Goal: Task Accomplishment & Management: Manage account settings

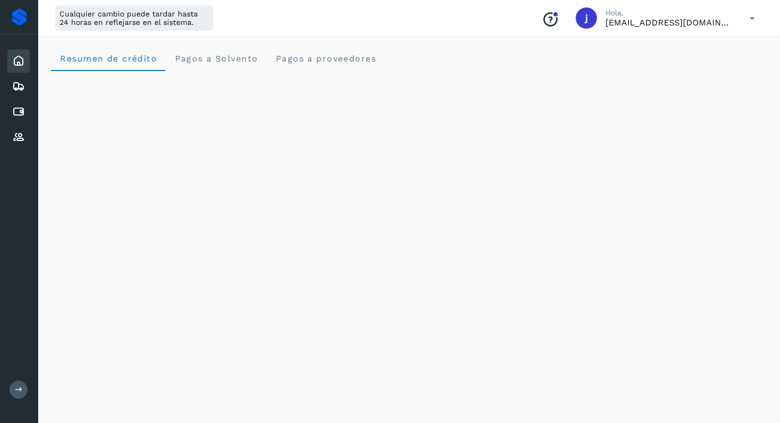
click at [753, 23] on icon at bounding box center [752, 18] width 22 height 22
click at [702, 67] on div "Cerrar sesión" at bounding box center [699, 68] width 126 height 20
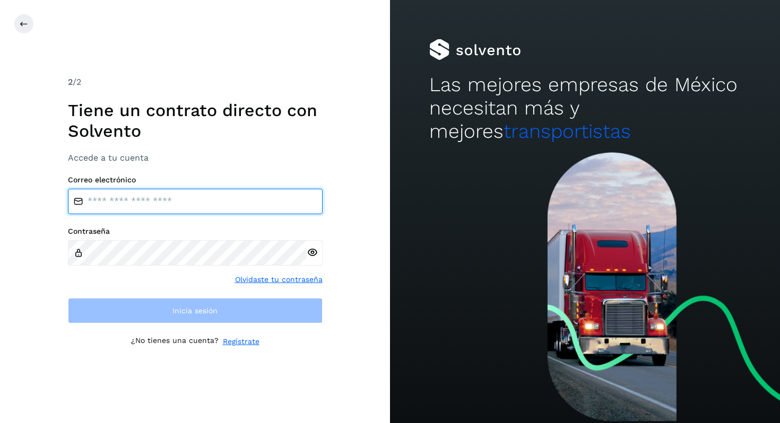
click at [132, 203] on input "email" at bounding box center [195, 201] width 255 height 25
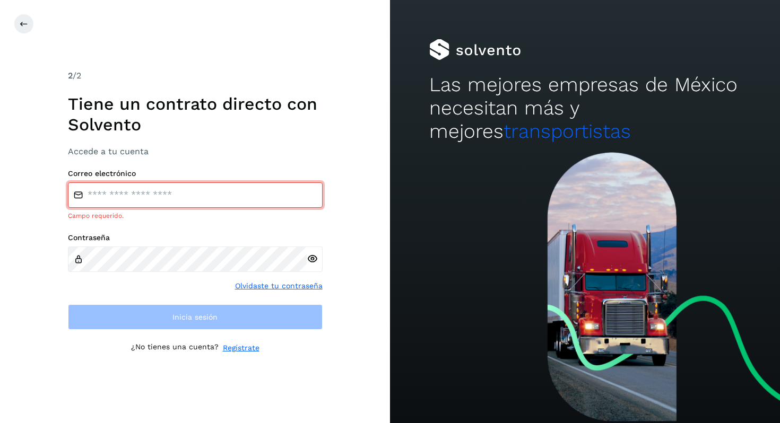
type input "**********"
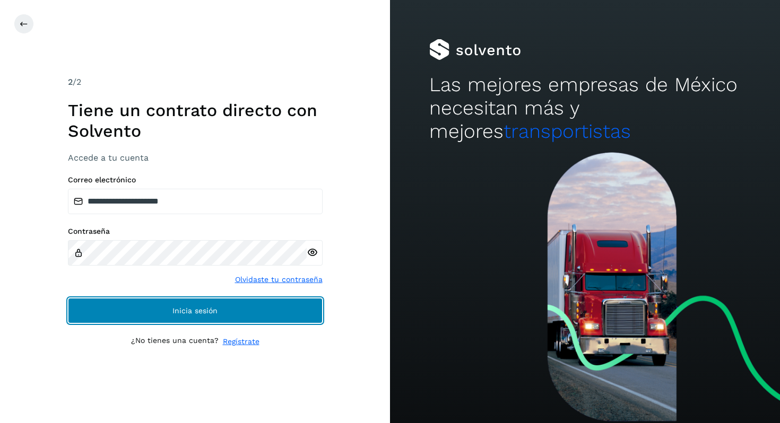
click at [159, 310] on button "Inicia sesión" at bounding box center [195, 310] width 255 height 25
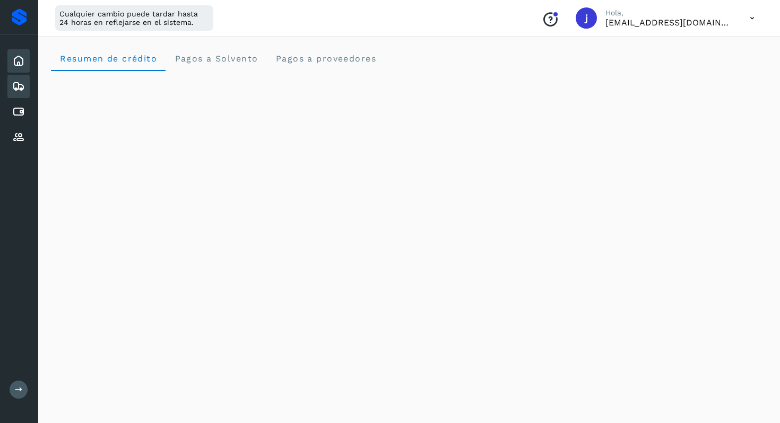
click at [18, 83] on icon at bounding box center [18, 86] width 13 height 13
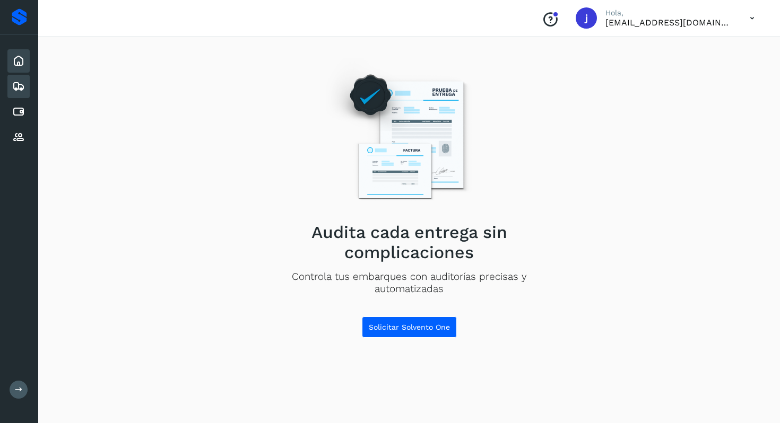
click at [21, 65] on icon at bounding box center [18, 61] width 13 height 13
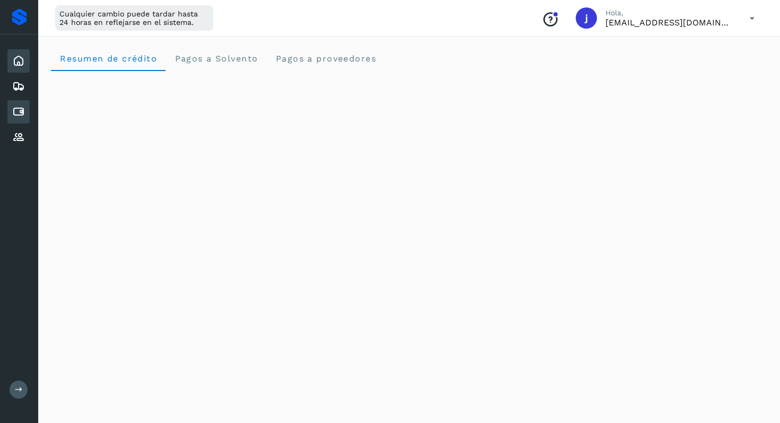
click at [15, 113] on icon at bounding box center [18, 112] width 13 height 13
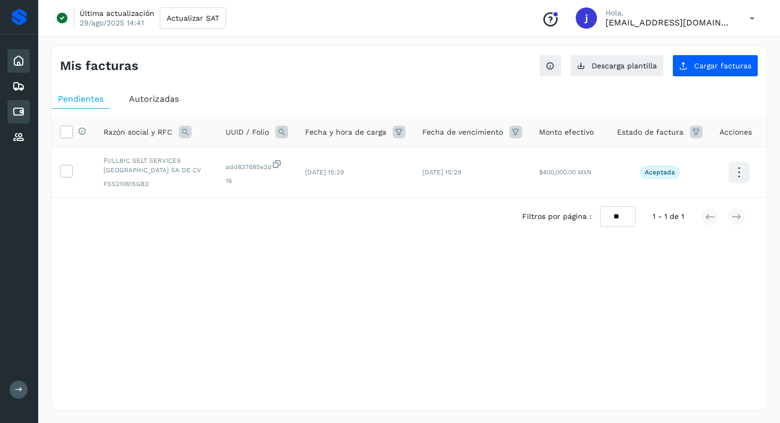
click at [18, 68] on div "Inicio" at bounding box center [18, 60] width 22 height 23
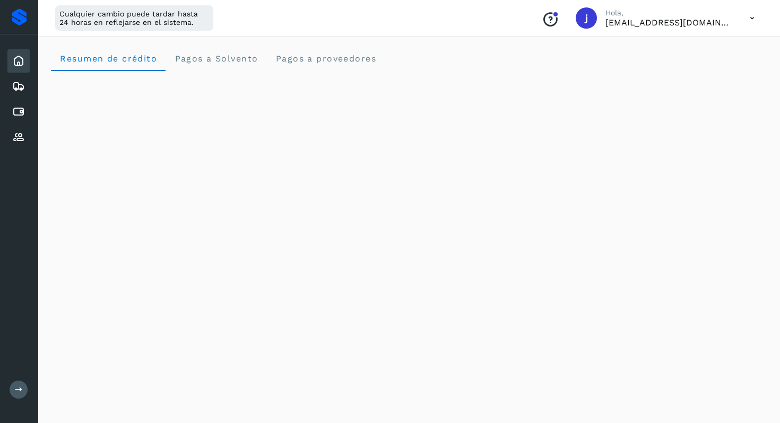
click at [17, 59] on icon at bounding box center [18, 61] width 13 height 13
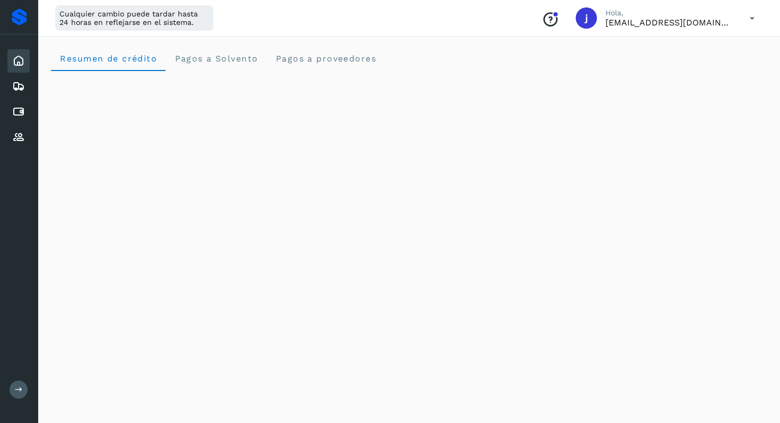
click at [17, 59] on icon at bounding box center [18, 61] width 13 height 13
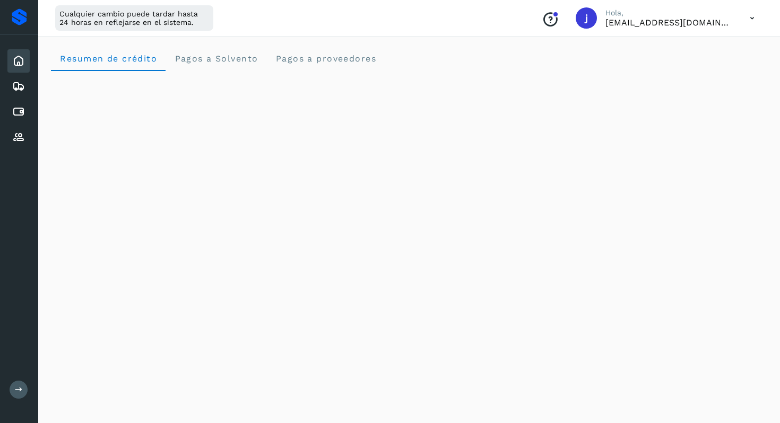
click at [17, 59] on icon at bounding box center [18, 61] width 13 height 13
